Goal: Task Accomplishment & Management: Complete application form

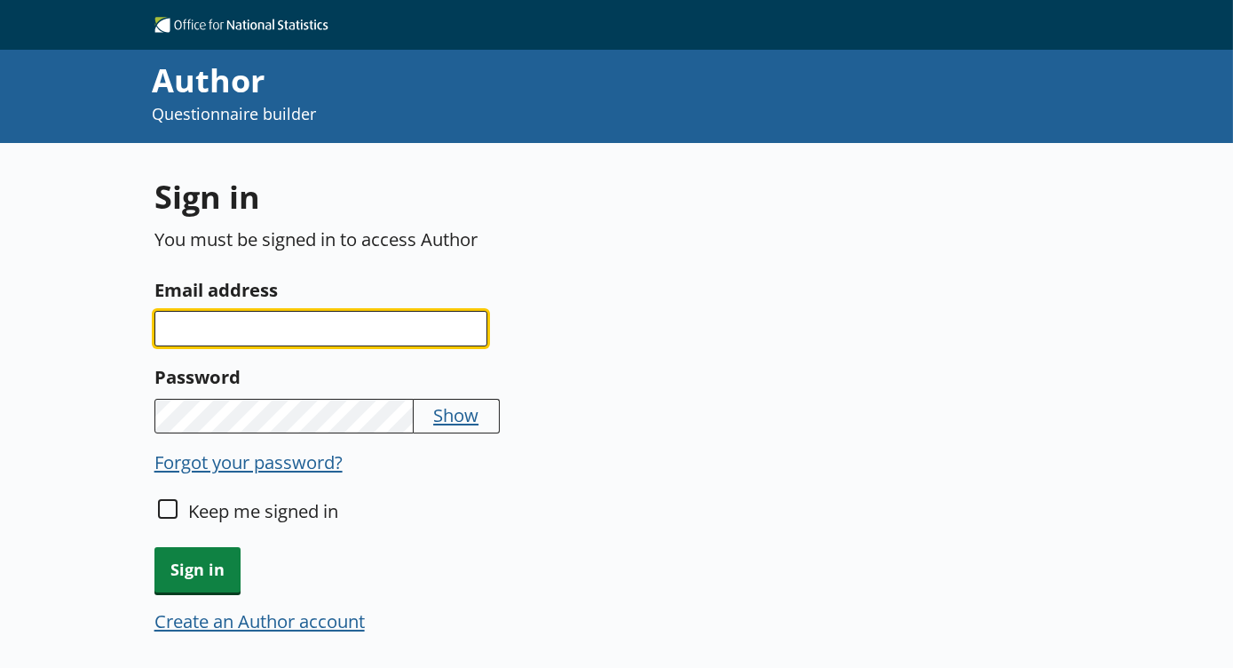
click at [318, 336] on input "Email address" at bounding box center [320, 329] width 333 height 36
type input "R"
type input "rachel.ownsworth@ons.gov.uk"
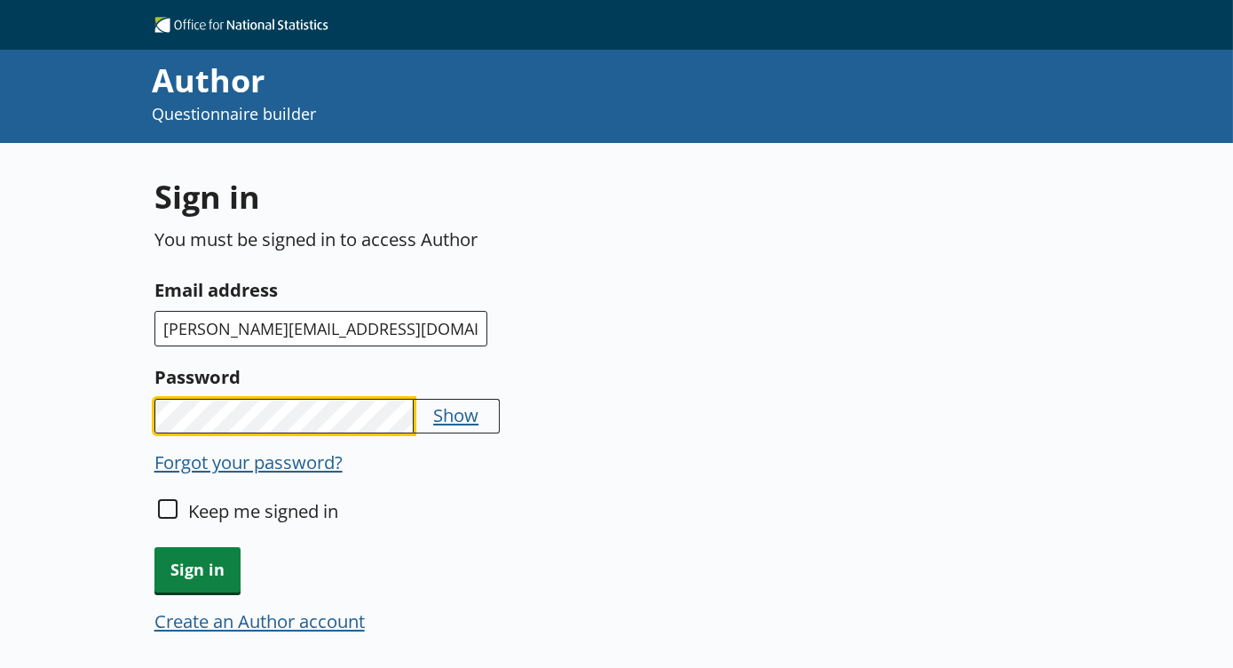
scroll to position [142, 0]
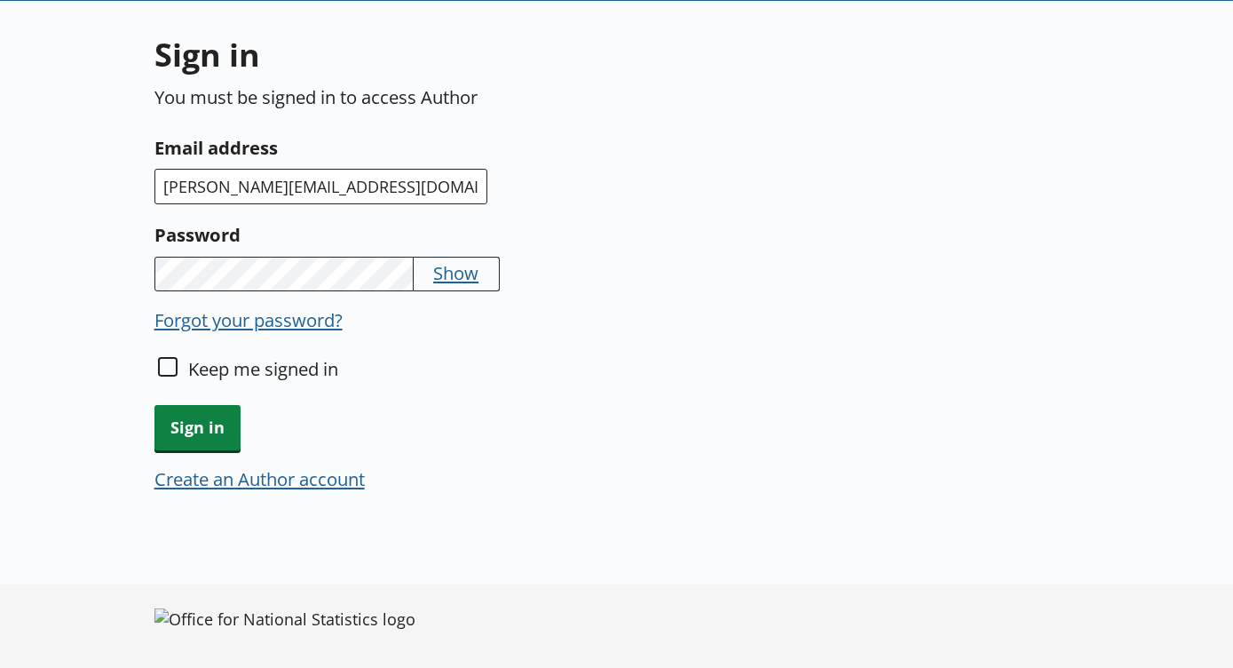
click at [320, 485] on button "Create an Author account" at bounding box center [259, 478] width 210 height 25
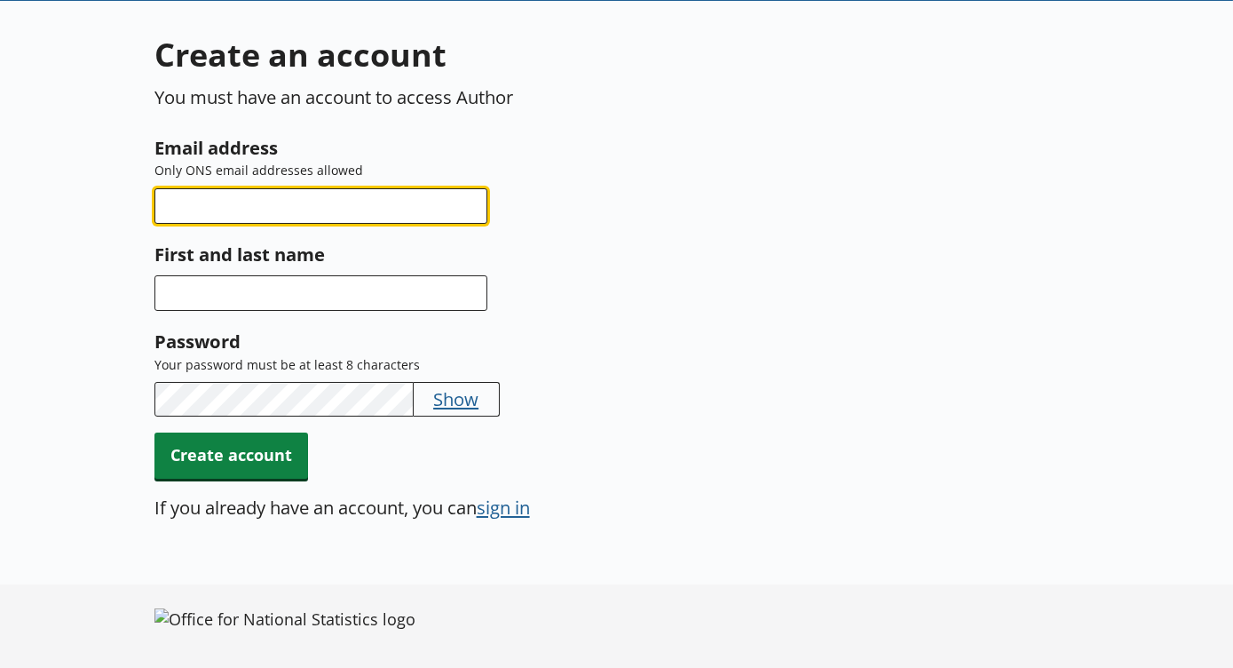
click at [366, 211] on input "Email address" at bounding box center [320, 206] width 333 height 36
type input "rachel.ownsworth@ons.gov.uk"
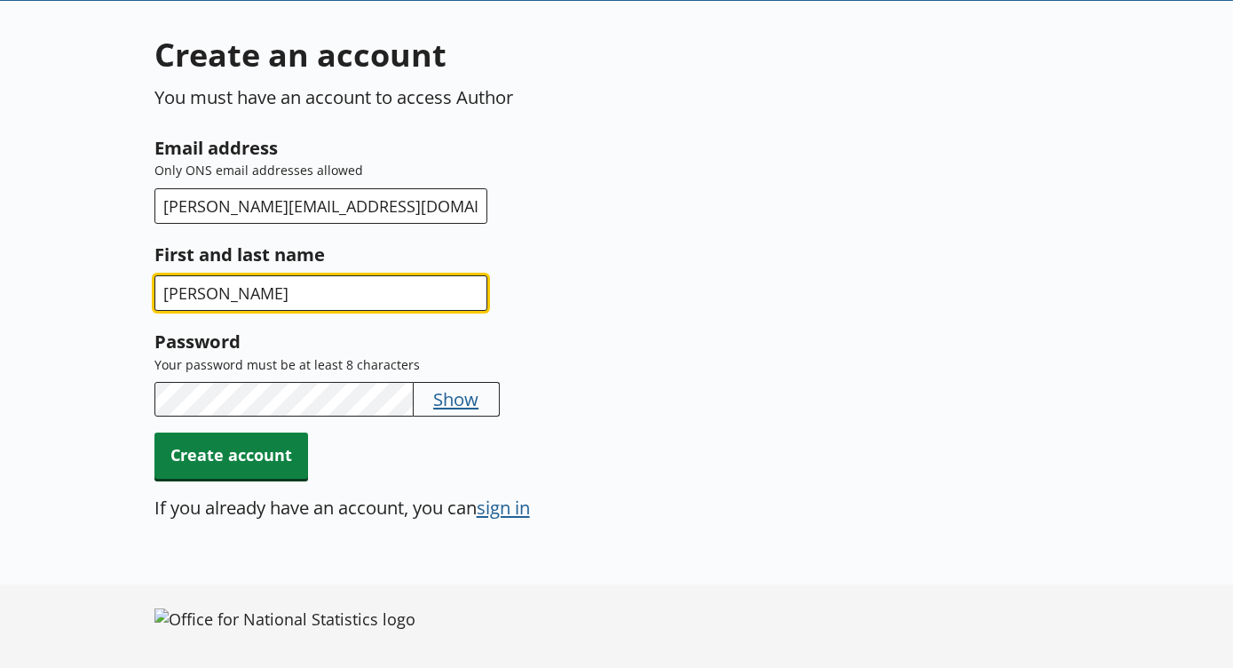
type input "Rachel Ownsworth"
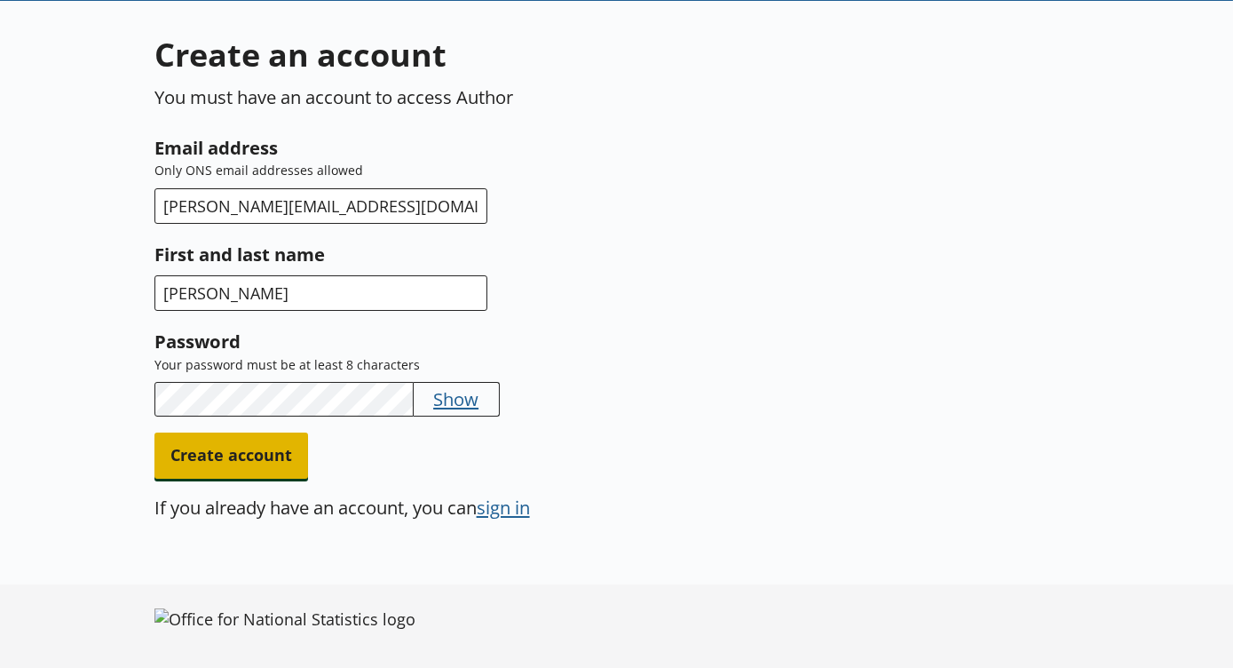
click at [233, 454] on span "Create account" at bounding box center [231, 454] width 154 height 45
